Goal: Navigation & Orientation: Find specific page/section

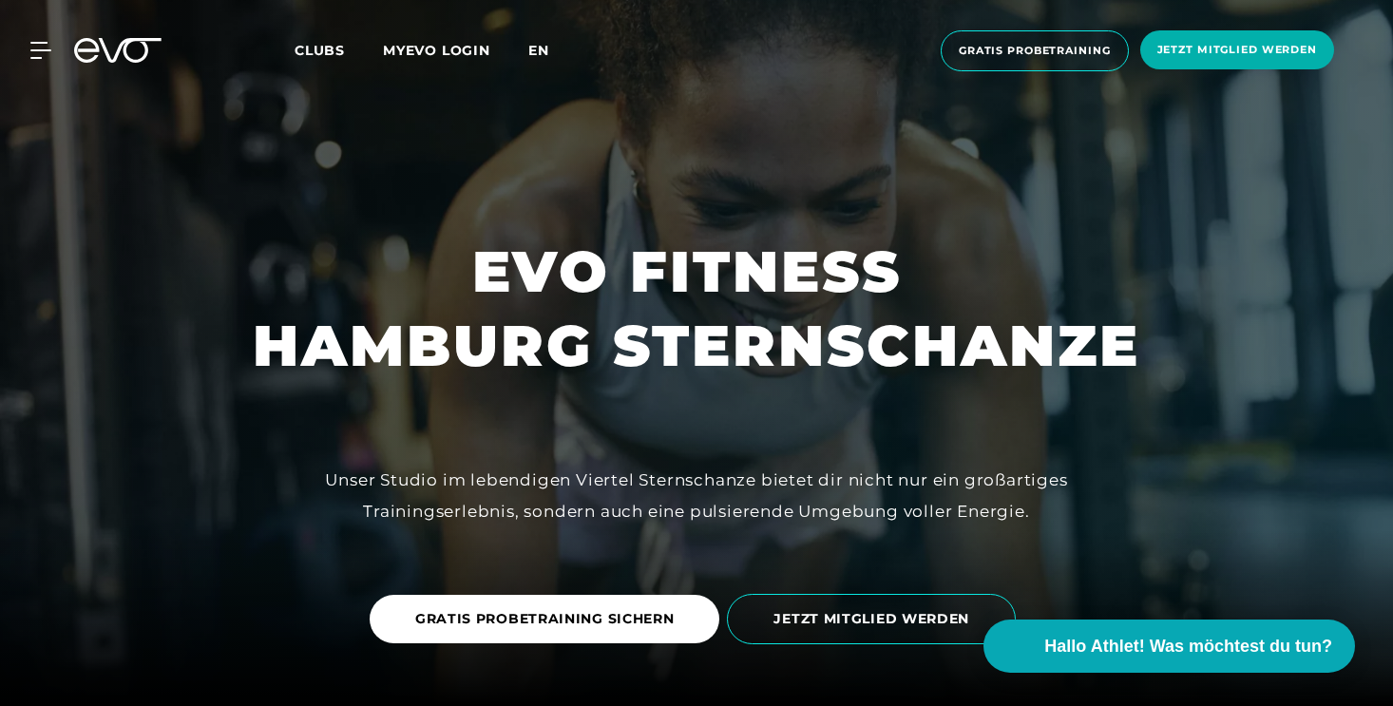
click at [545, 58] on span "en" at bounding box center [538, 50] width 21 height 17
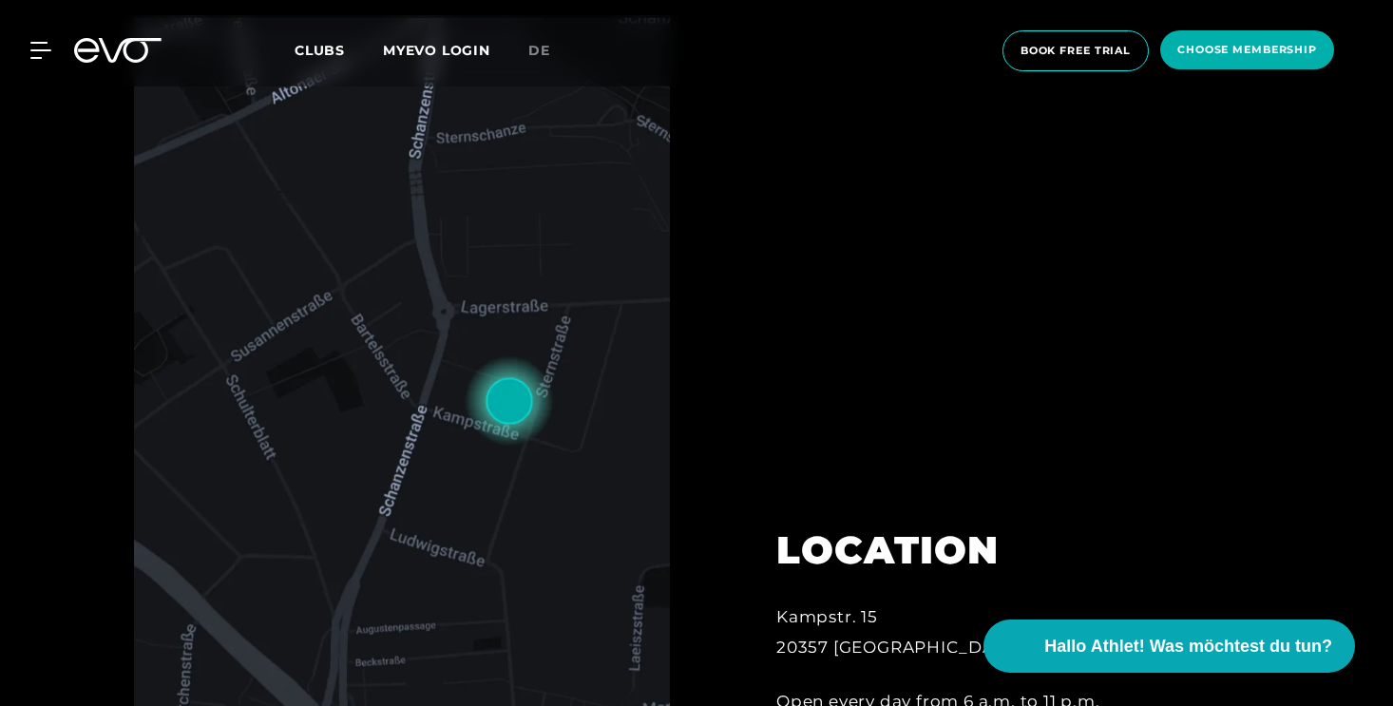
scroll to position [756, 0]
click at [322, 56] on span "Clubs" at bounding box center [320, 50] width 50 height 17
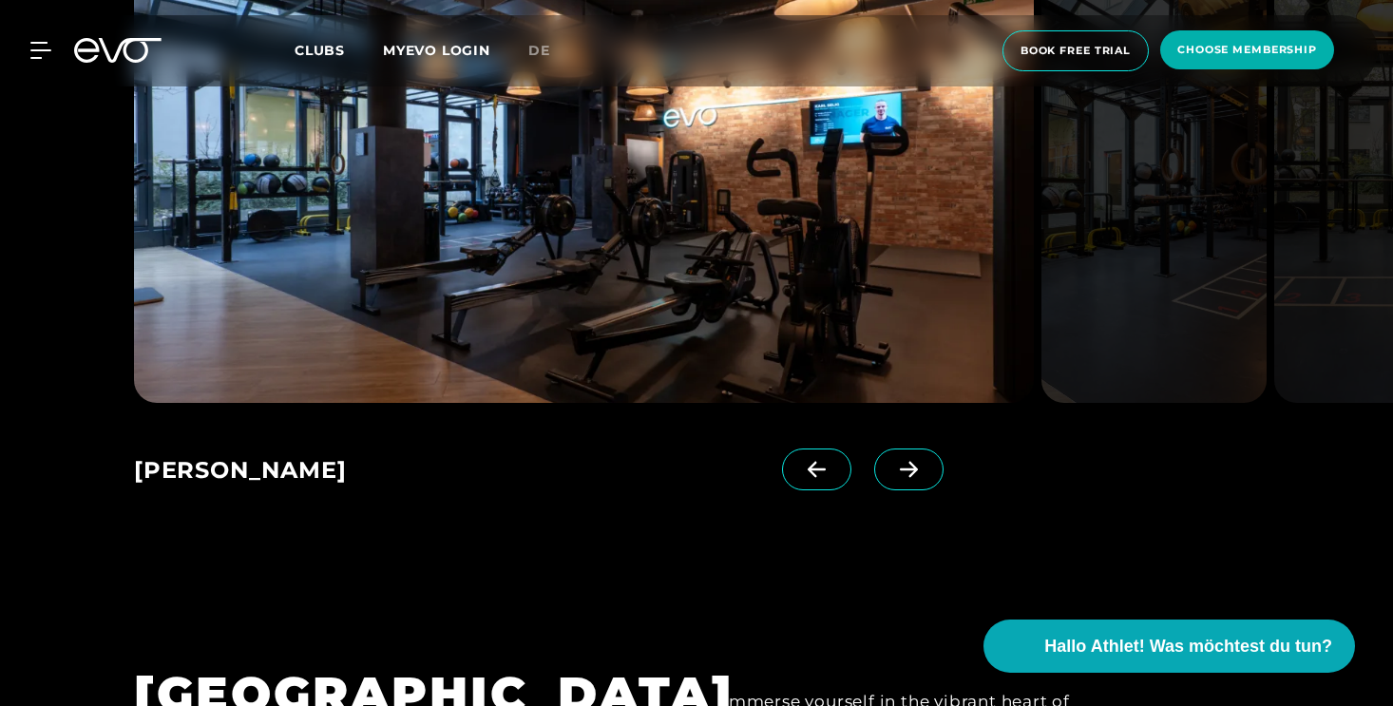
scroll to position [1282, 0]
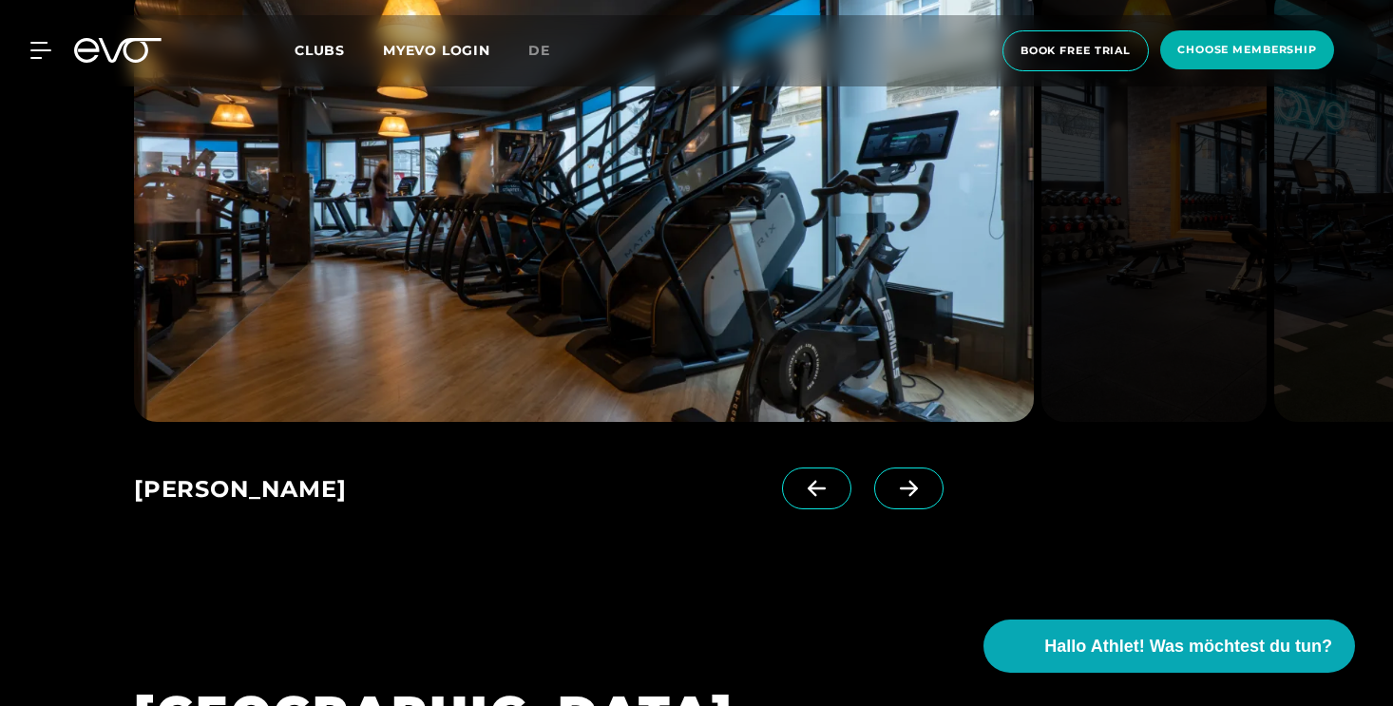
click at [876, 465] on div "[PERSON_NAME] EVO Stadthausbrücke EVO Stadthausbrücke EVO Stadthausbrücke EVO S…" at bounding box center [528, 483] width 788 height 122
click at [892, 483] on icon at bounding box center [908, 488] width 33 height 17
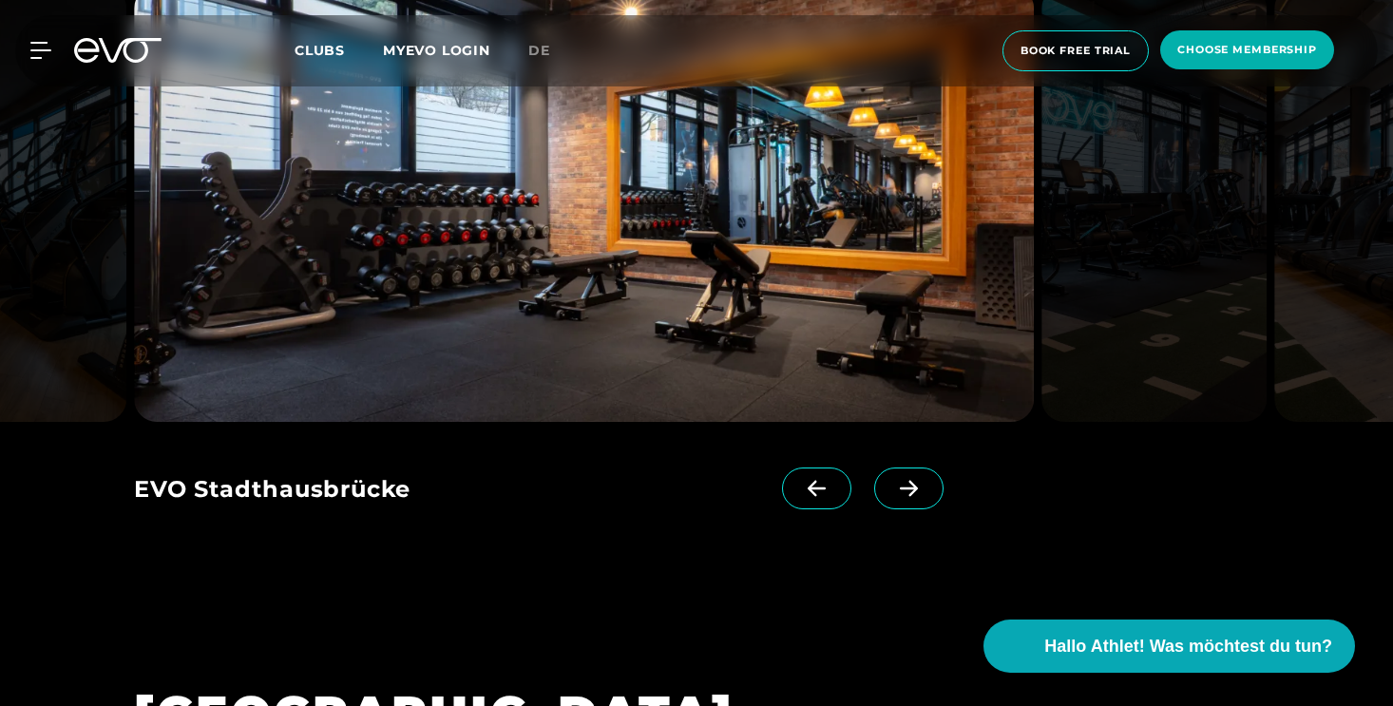
click at [892, 483] on icon at bounding box center [908, 488] width 33 height 17
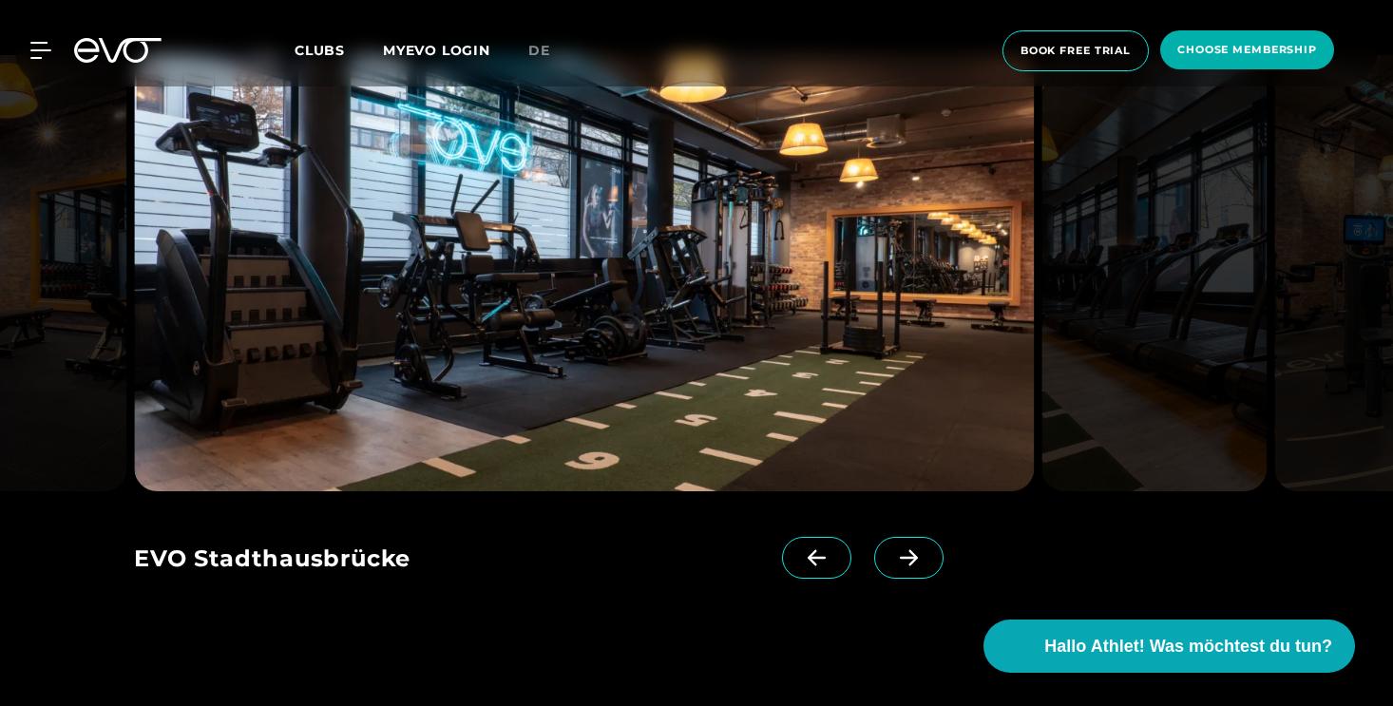
scroll to position [1211, 0]
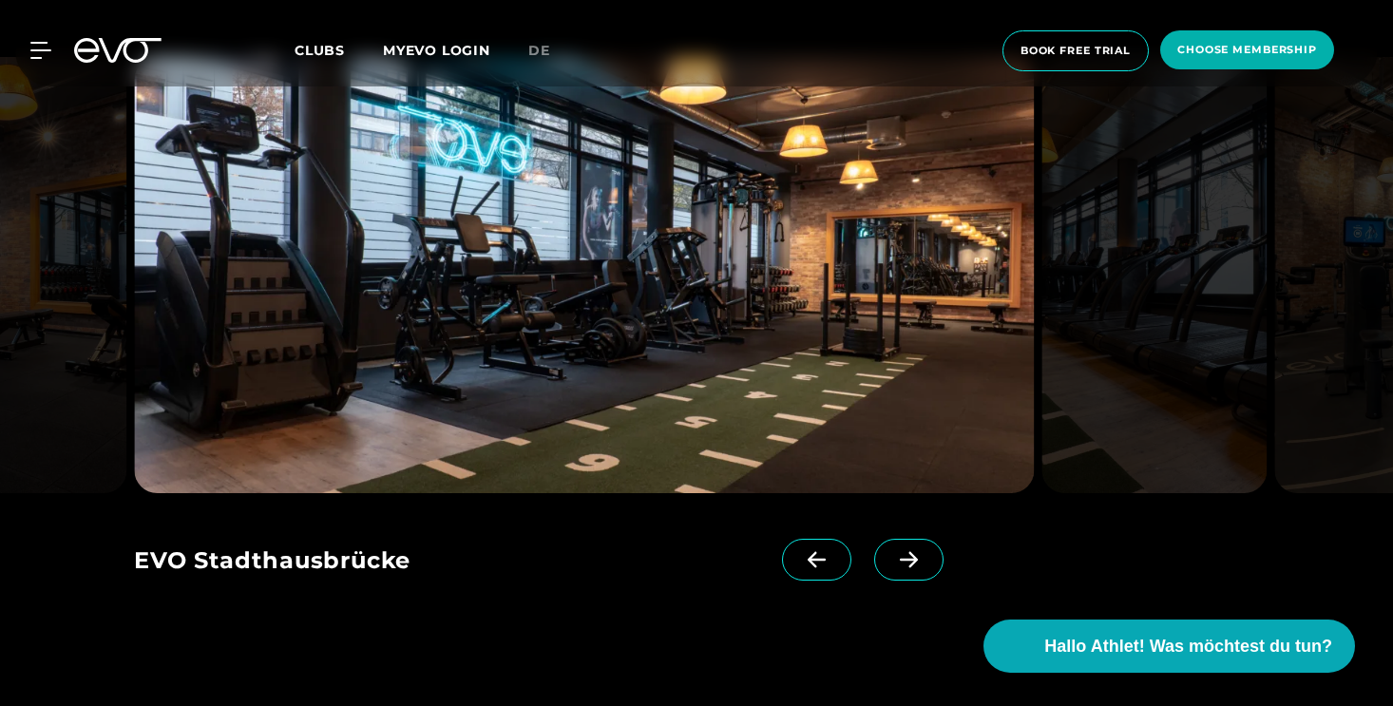
click at [892, 566] on icon at bounding box center [908, 559] width 33 height 17
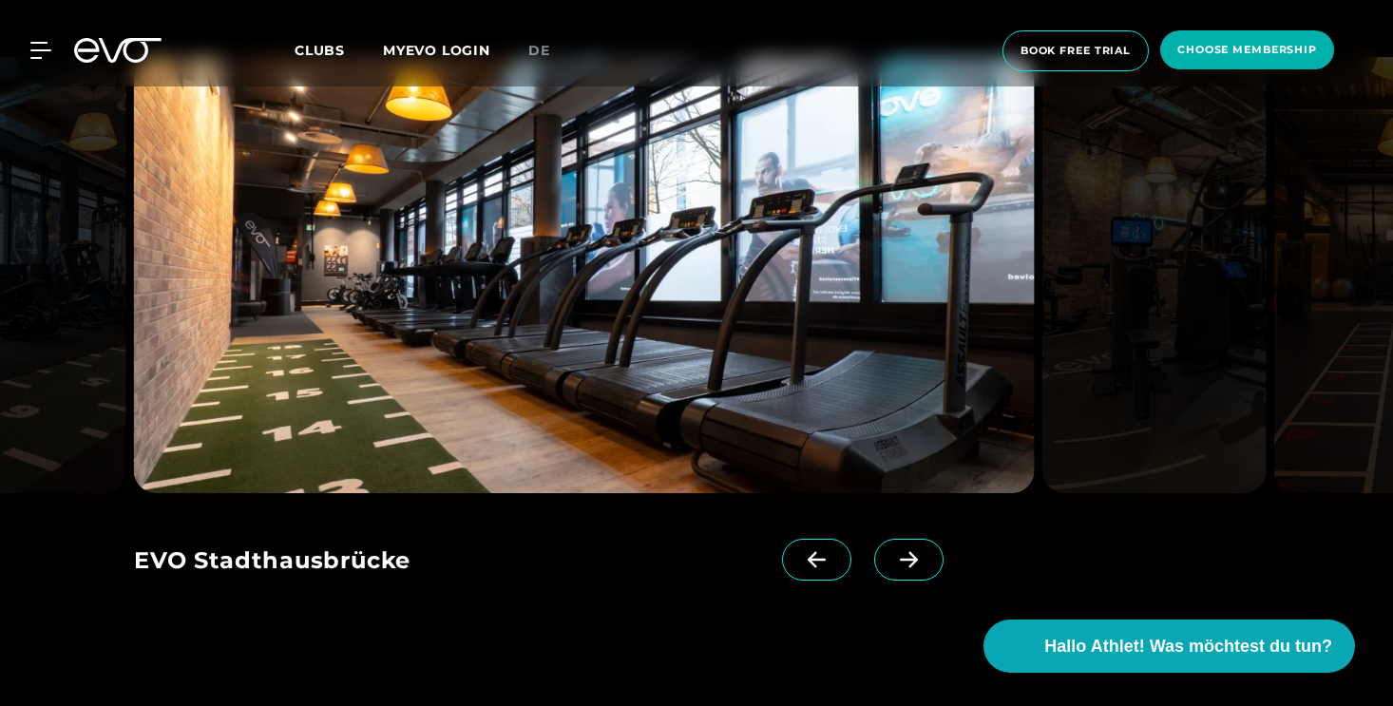
click at [892, 566] on icon at bounding box center [908, 559] width 33 height 17
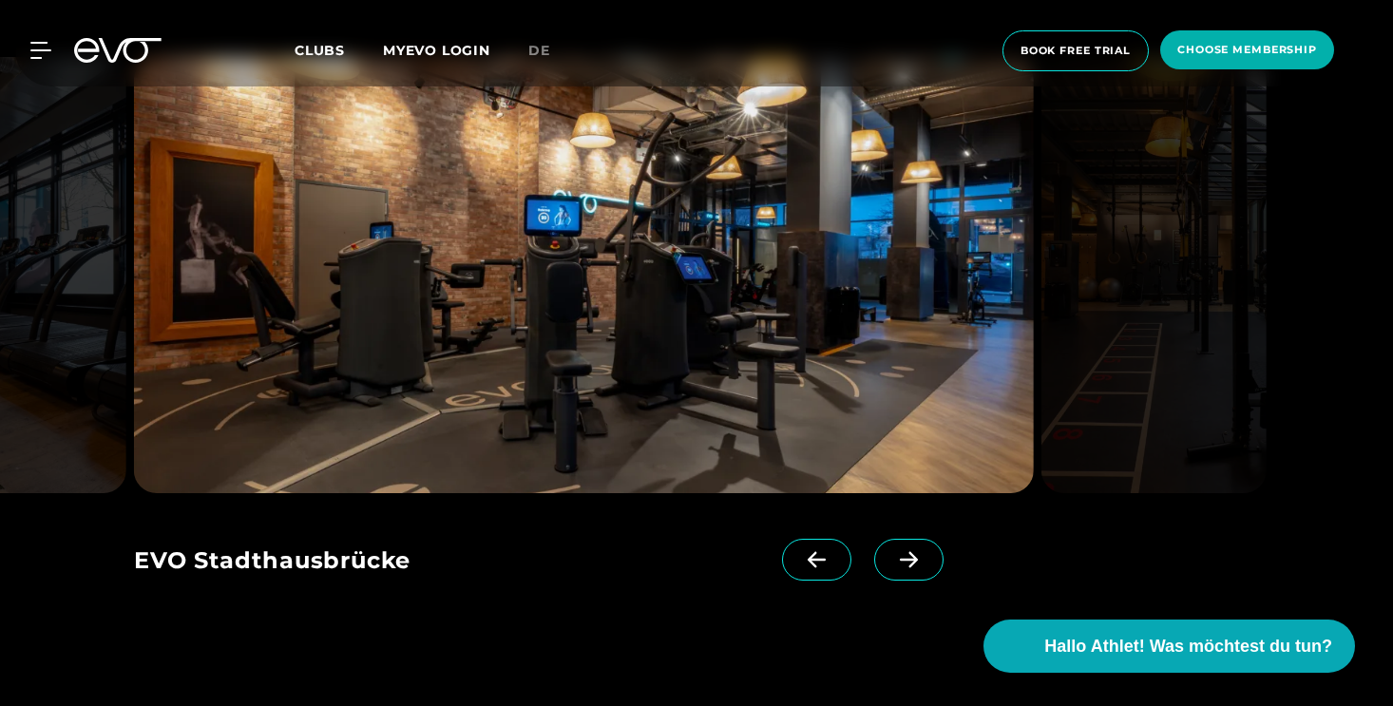
click at [892, 566] on icon at bounding box center [908, 559] width 33 height 17
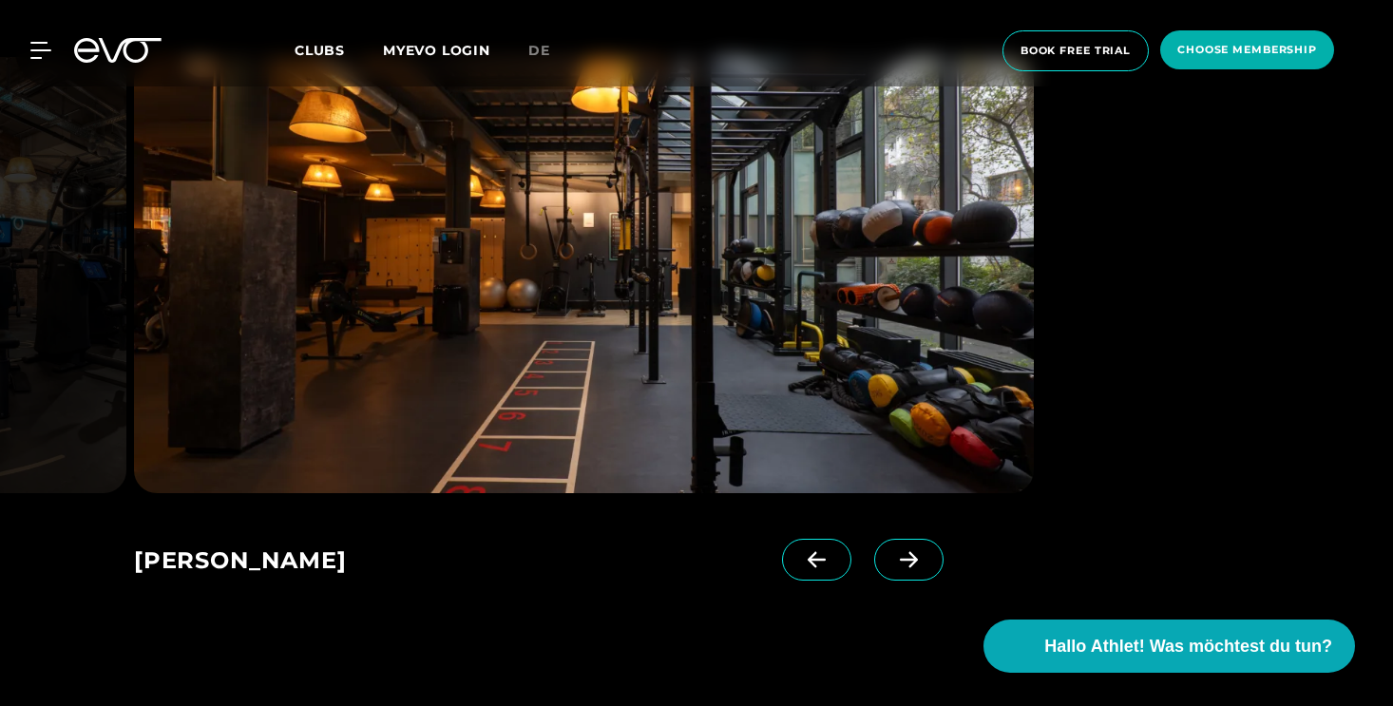
click at [892, 566] on icon at bounding box center [908, 559] width 33 height 17
